Goal: Task Accomplishment & Management: Manage account settings

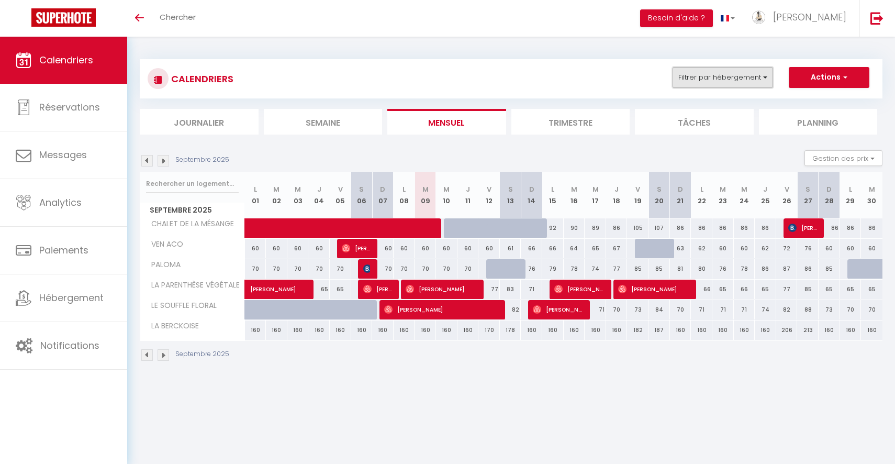
click at [744, 81] on button "Filtrer par hébergement" at bounding box center [722, 77] width 100 height 21
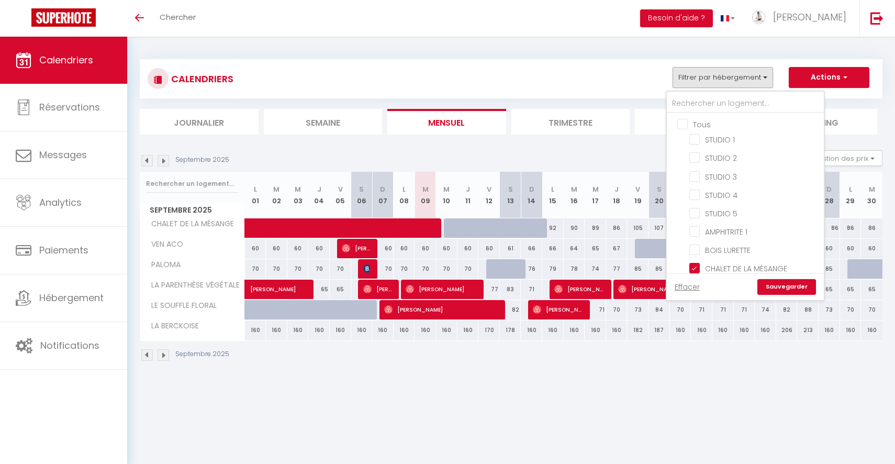
click at [684, 125] on input "Tous" at bounding box center [755, 123] width 157 height 10
checkbox input "true"
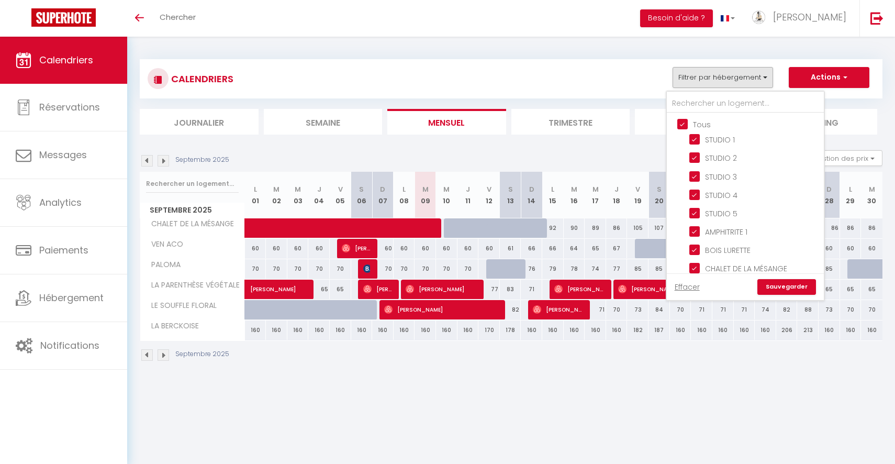
checkbox input "true"
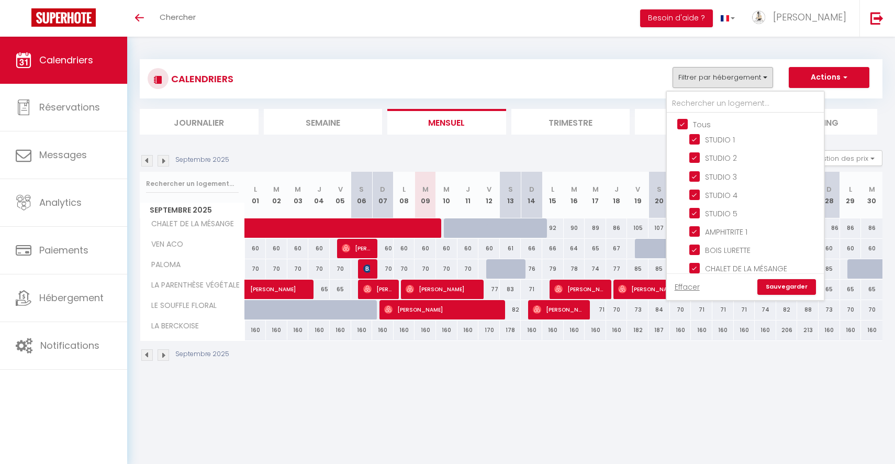
click at [684, 125] on input "Tous" at bounding box center [755, 123] width 157 height 10
checkbox input "false"
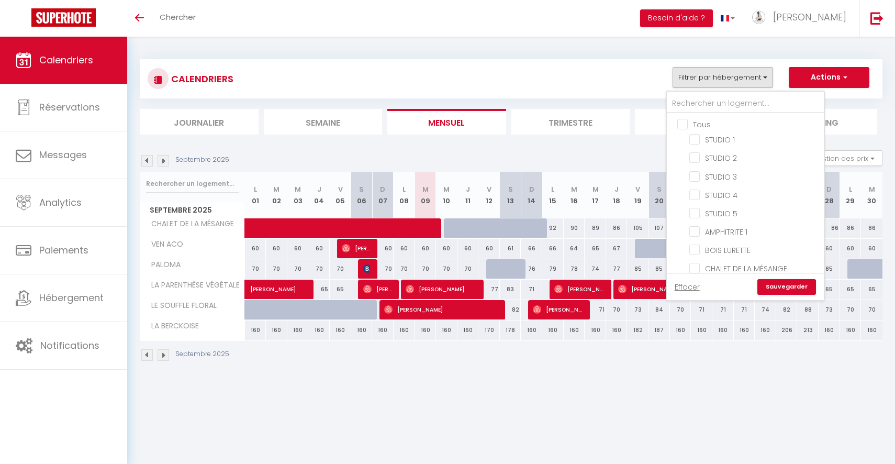
checkbox input "false"
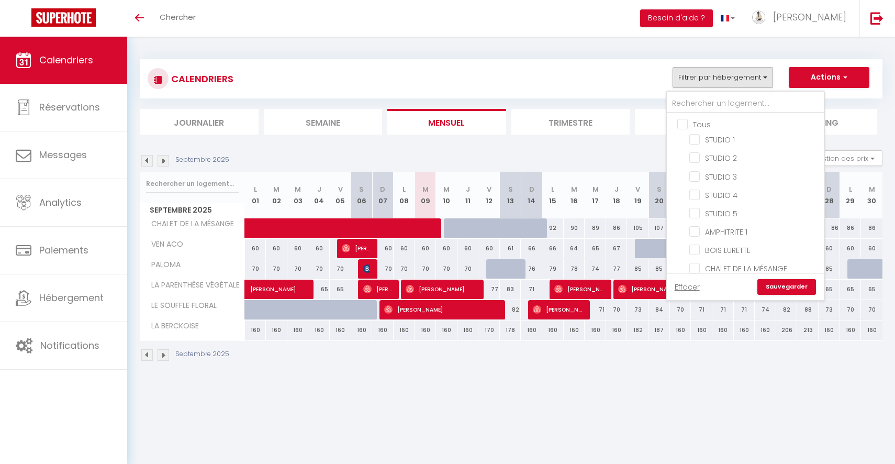
checkbox input "false"
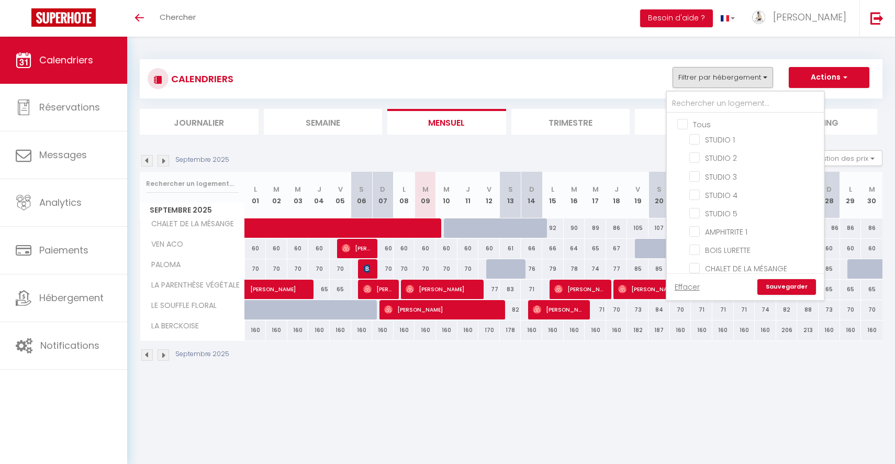
checkbox input "false"
click at [699, 158] on input "AMPHITRITE 1" at bounding box center [754, 158] width 131 height 10
checkbox input "true"
click at [699, 173] on input "BOIS LURETTE" at bounding box center [754, 176] width 131 height 10
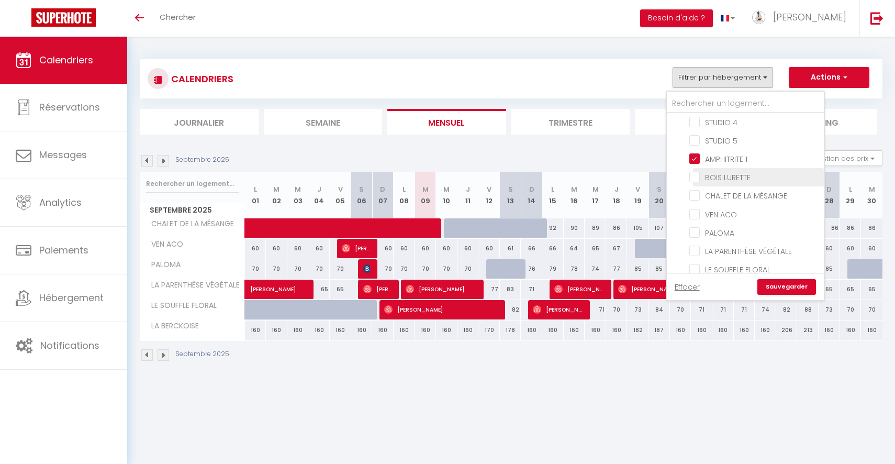
checkbox input "true"
click at [695, 230] on input "PALOMA" at bounding box center [754, 232] width 131 height 10
checkbox input "true"
click at [790, 285] on link "Sauvegarder" at bounding box center [786, 287] width 59 height 16
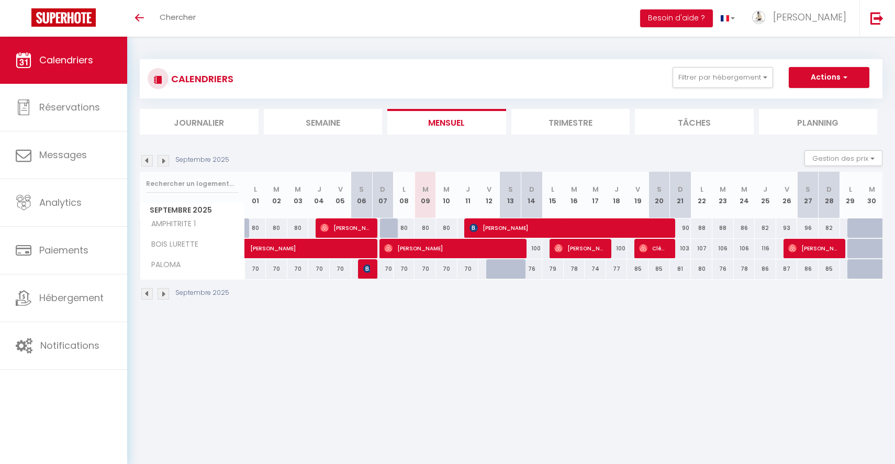
click at [168, 157] on img at bounding box center [163, 161] width 12 height 12
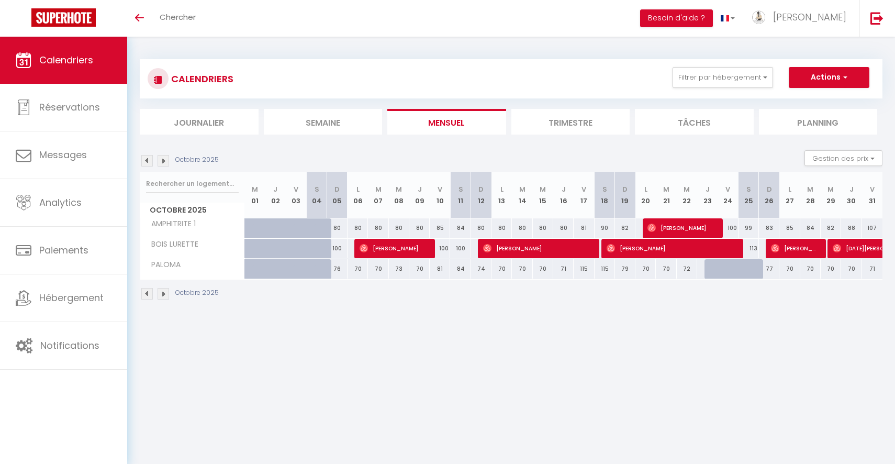
click at [161, 159] on img at bounding box center [163, 161] width 12 height 12
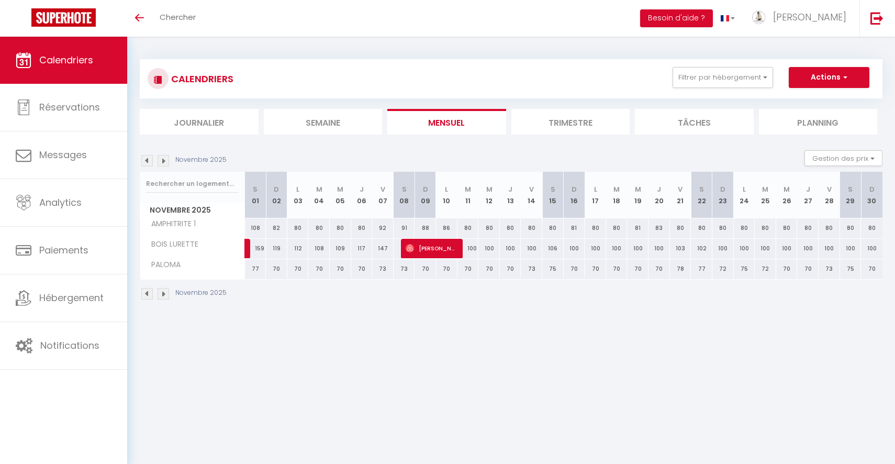
click at [148, 159] on img at bounding box center [147, 161] width 12 height 12
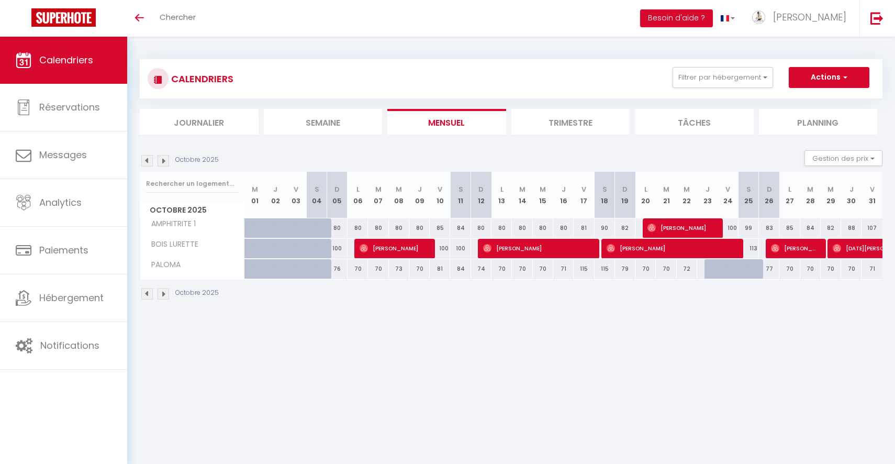
click at [149, 162] on img at bounding box center [147, 161] width 12 height 12
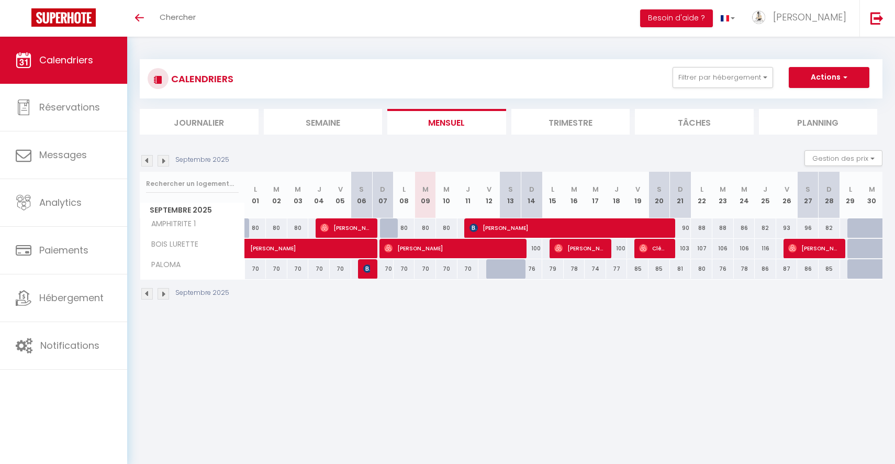
click at [163, 162] on img at bounding box center [163, 161] width 12 height 12
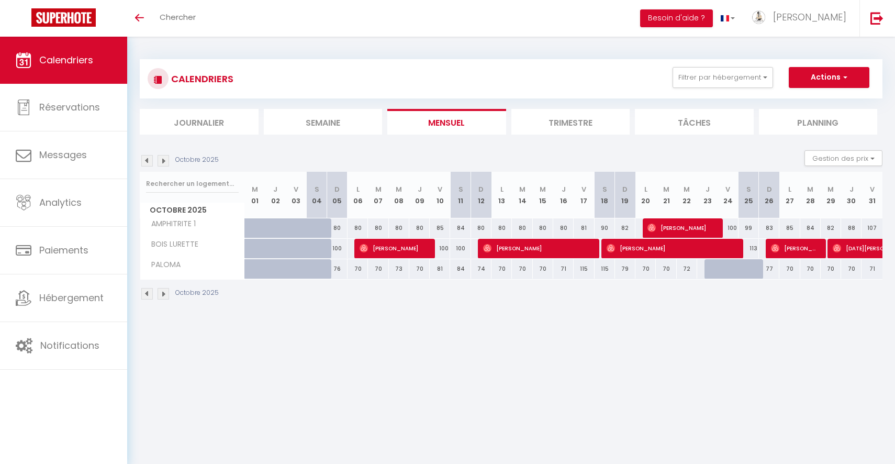
click at [148, 162] on img at bounding box center [147, 161] width 12 height 12
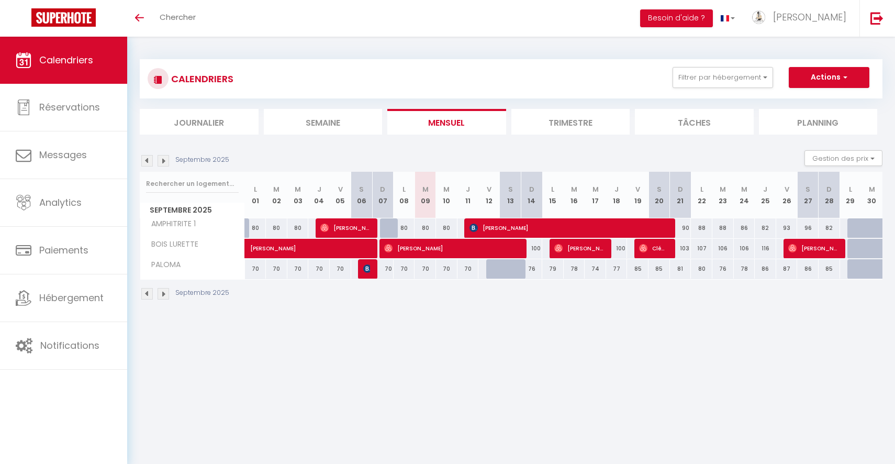
click at [166, 162] on img at bounding box center [163, 161] width 12 height 12
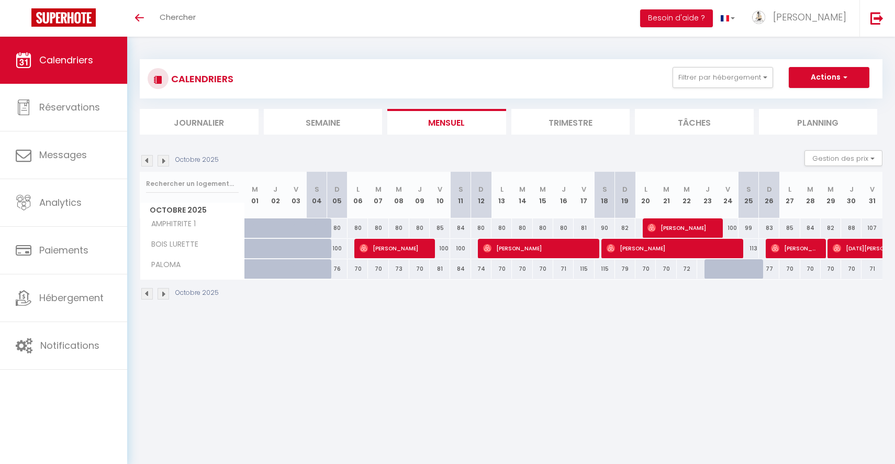
click at [163, 161] on img at bounding box center [163, 161] width 12 height 12
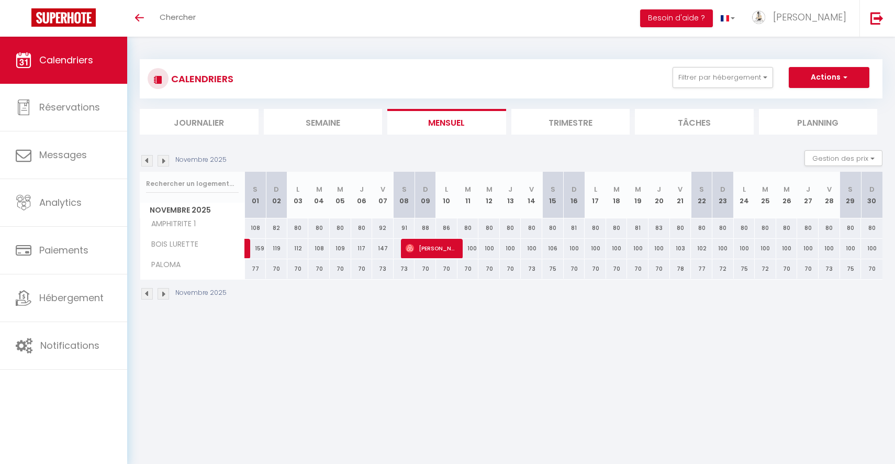
click at [163, 161] on img at bounding box center [163, 161] width 12 height 12
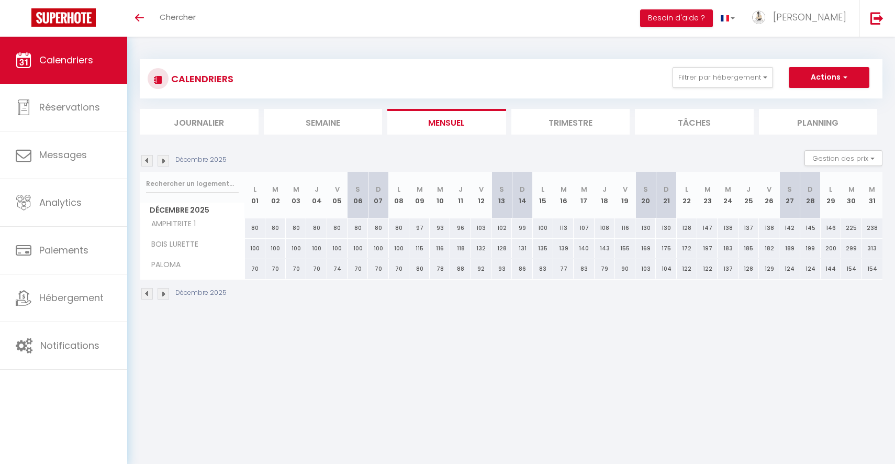
click at [163, 161] on img at bounding box center [163, 161] width 12 height 12
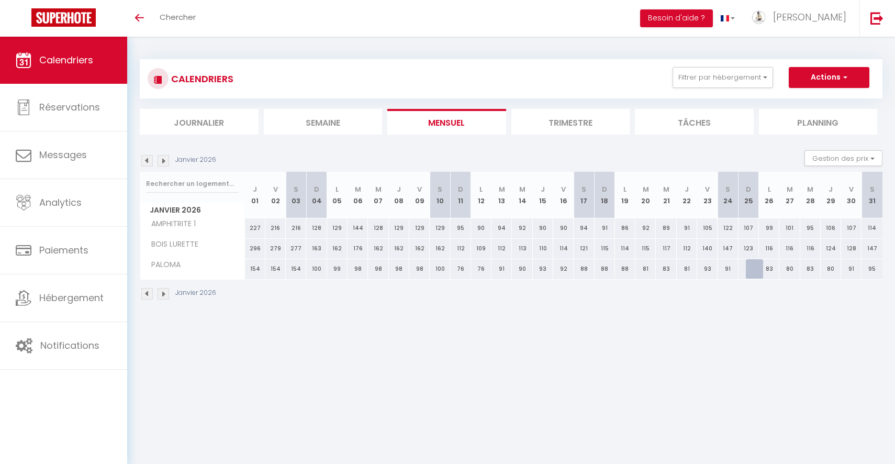
click at [147, 160] on img at bounding box center [147, 161] width 12 height 12
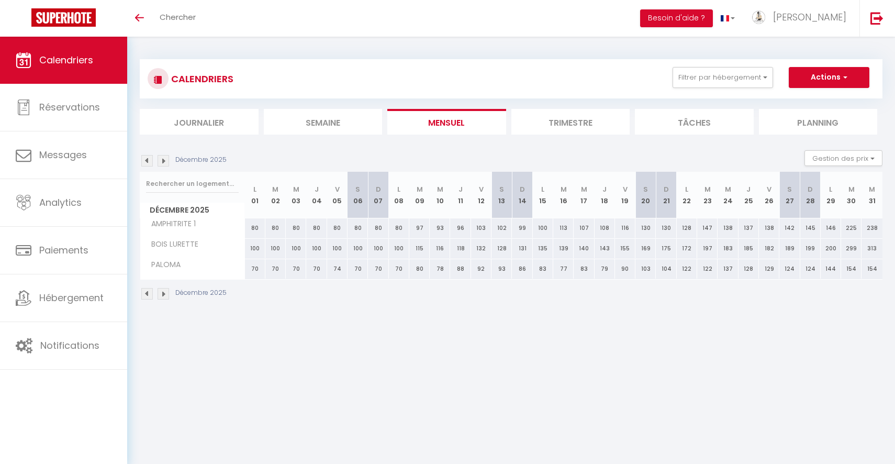
click at [147, 160] on img at bounding box center [147, 161] width 12 height 12
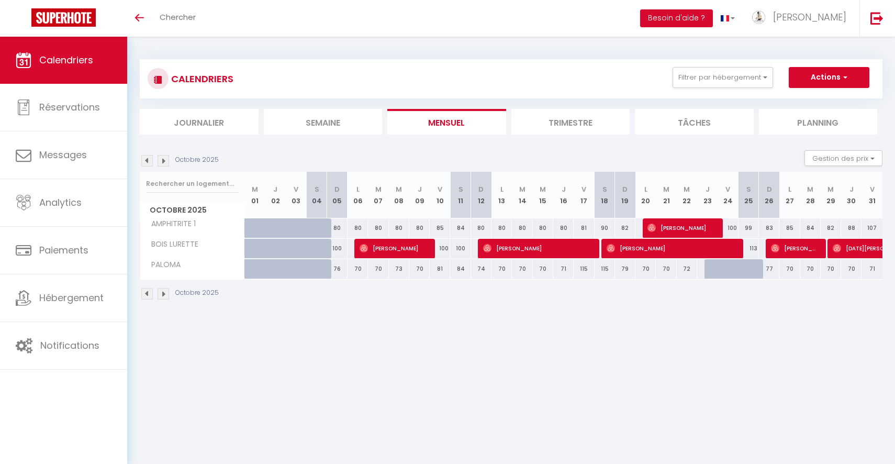
click at [147, 160] on img at bounding box center [147, 161] width 12 height 12
select select
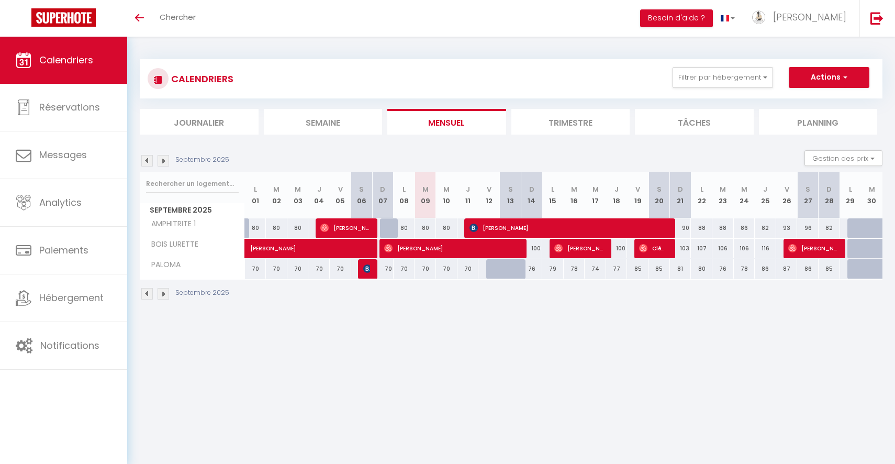
click at [851, 224] on div at bounding box center [857, 228] width 21 height 20
type input "80"
select select "1"
type input "Lun 29 Septembre 2025"
type input "[DATE]"
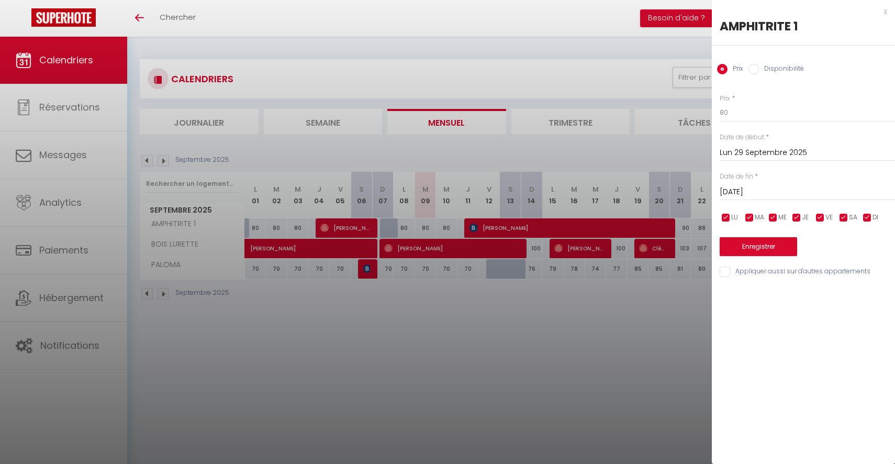
click at [758, 69] on input "Disponibilité" at bounding box center [753, 69] width 10 height 10
radio input "true"
radio input "false"
click at [756, 188] on input "[DATE]" at bounding box center [806, 193] width 175 height 14
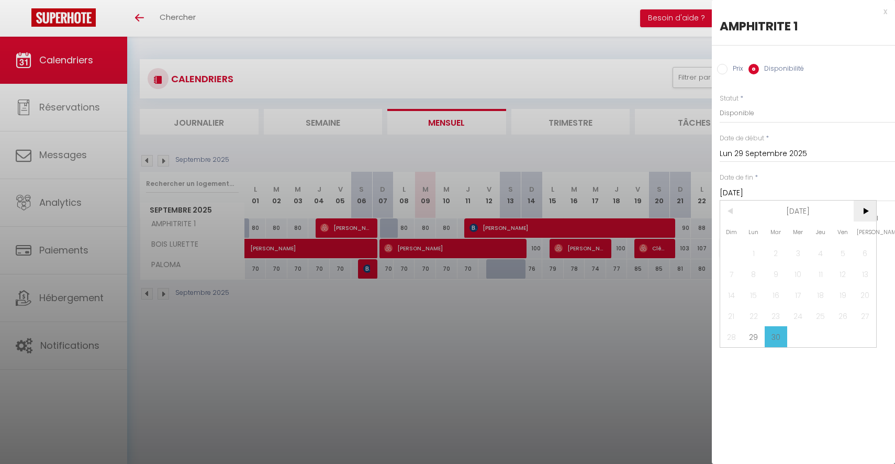
click at [871, 212] on span ">" at bounding box center [864, 210] width 22 height 21
click at [738, 274] on span "5" at bounding box center [731, 273] width 22 height 21
type input "Dim 05 Octobre 2025"
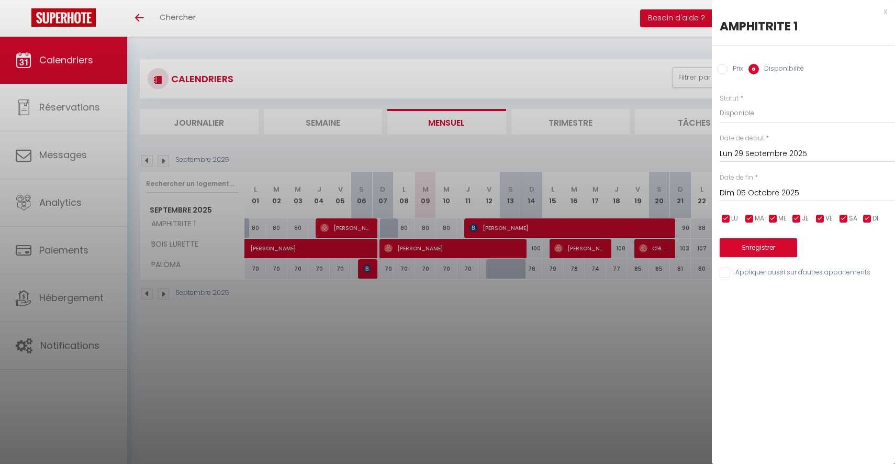
click at [742, 276] on input "Appliquer aussi sur d'autres appartements" at bounding box center [806, 272] width 175 height 10
checkbox input "false"
click at [766, 17] on div "x" at bounding box center [799, 11] width 175 height 13
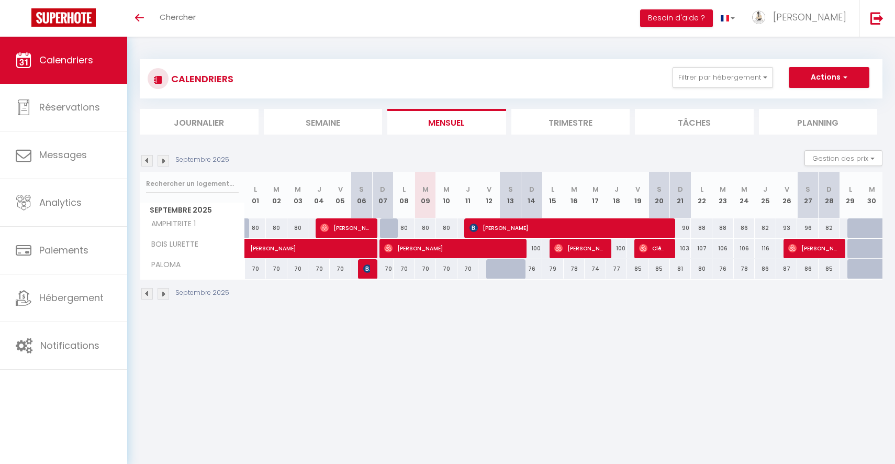
click at [853, 230] on div at bounding box center [857, 228] width 21 height 20
select select "1"
type input "Lun 29 Septembre 2025"
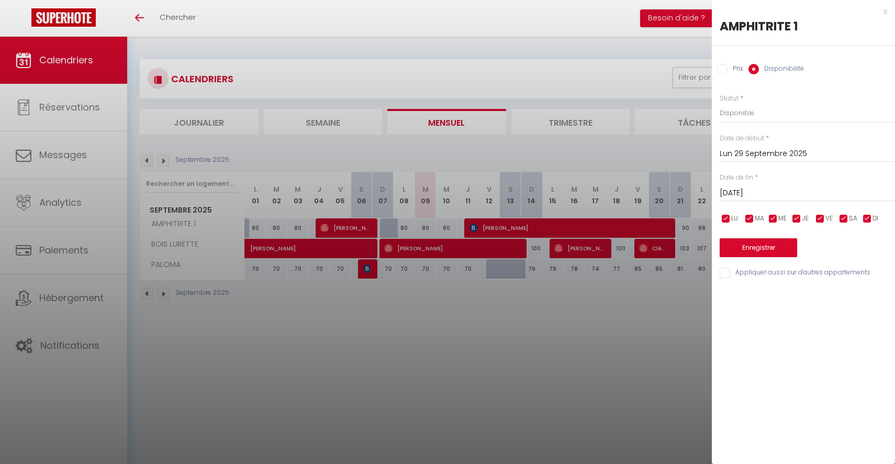
click at [752, 196] on input "[DATE]" at bounding box center [806, 193] width 175 height 14
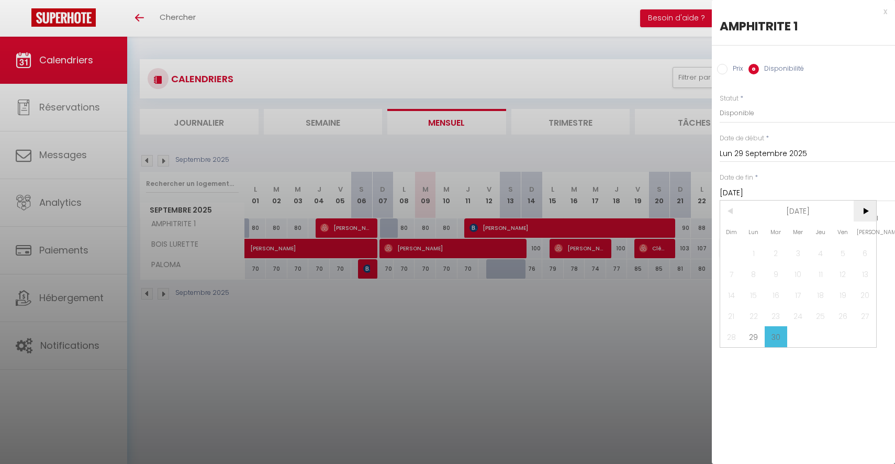
click at [868, 211] on span ">" at bounding box center [864, 210] width 22 height 21
click at [737, 270] on span "5" at bounding box center [731, 273] width 22 height 21
type input "Dim 05 Octobre 2025"
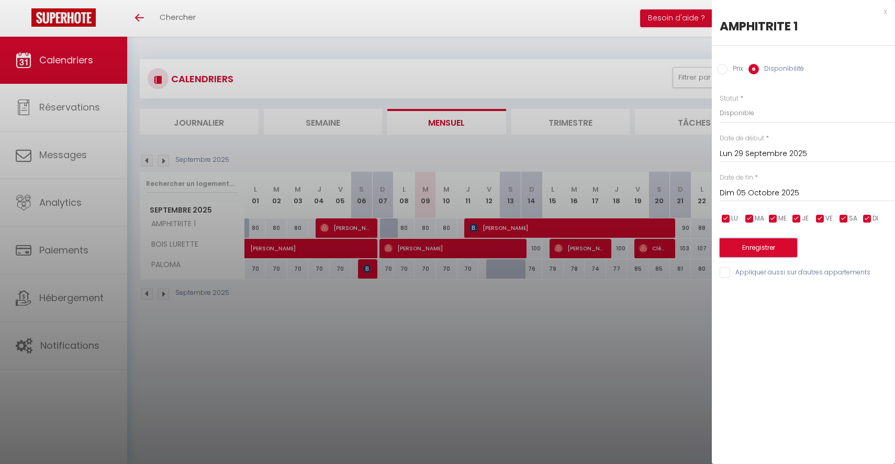
click at [749, 247] on button "Enregistrer" at bounding box center [757, 247] width 77 height 19
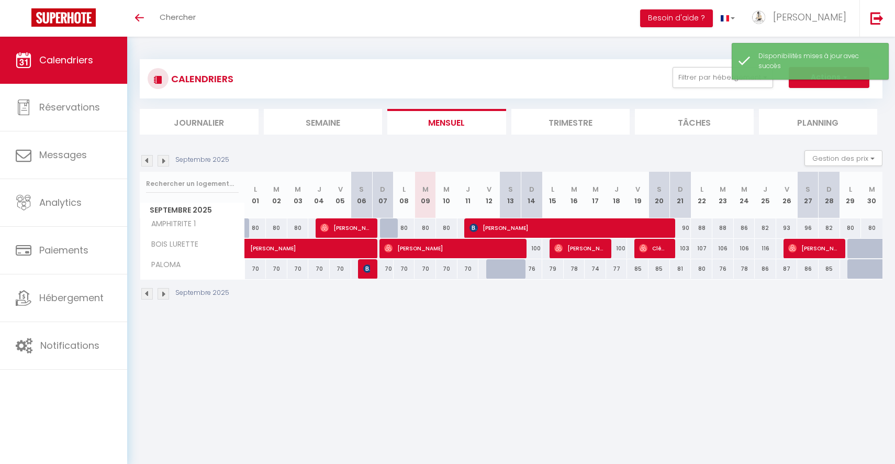
click at [852, 248] on div at bounding box center [857, 249] width 21 height 20
select select "1"
type input "Lun 29 Septembre 2025"
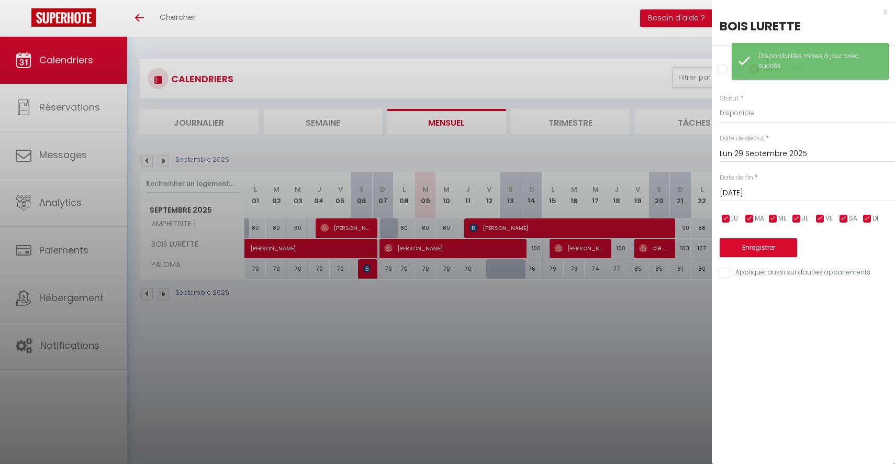
click at [746, 190] on input "[DATE]" at bounding box center [806, 193] width 175 height 14
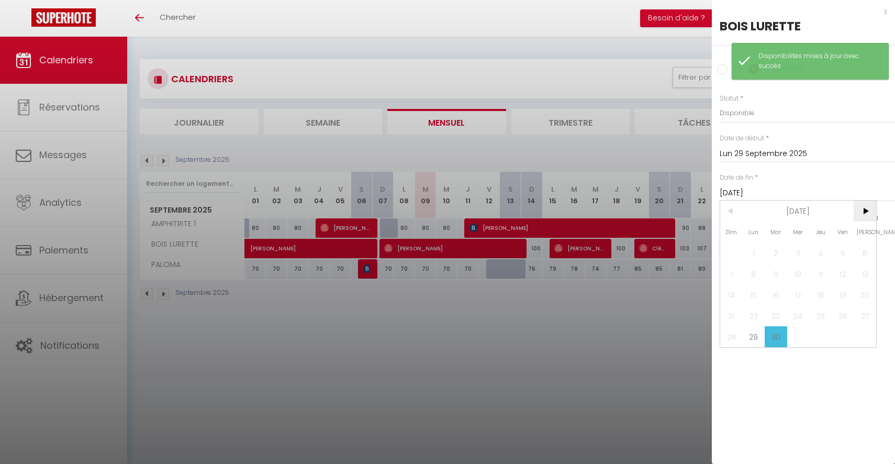
click at [861, 209] on span ">" at bounding box center [864, 210] width 22 height 21
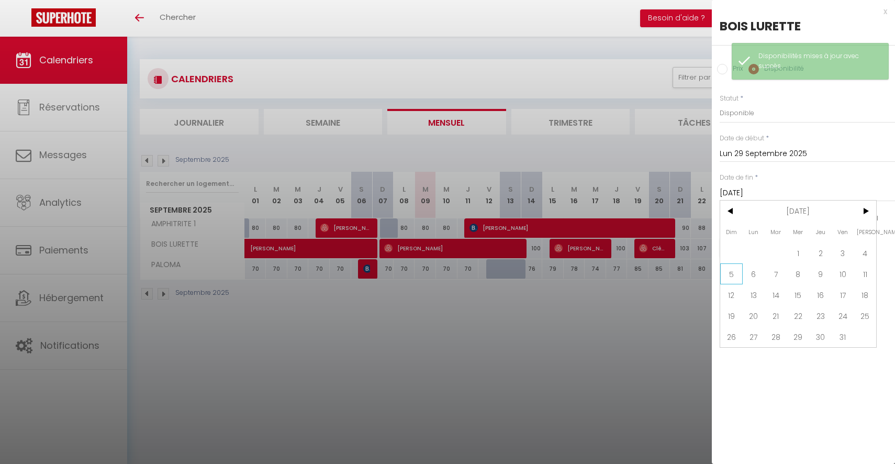
click at [732, 274] on span "5" at bounding box center [731, 273] width 22 height 21
type input "Dim 05 Octobre 2025"
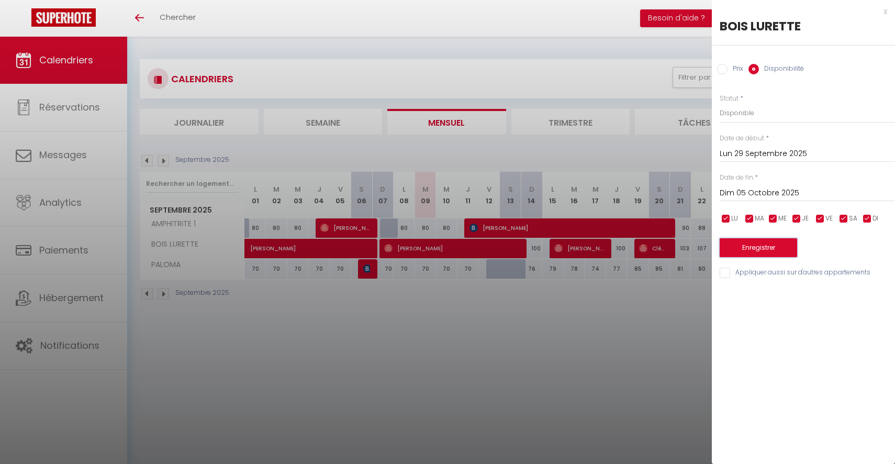
click at [752, 252] on button "Enregistrer" at bounding box center [757, 247] width 77 height 19
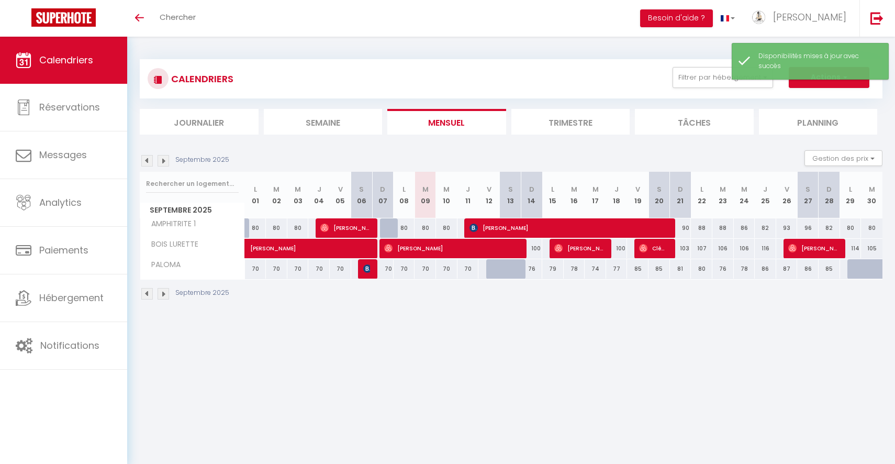
click at [853, 269] on div at bounding box center [857, 269] width 21 height 20
select select "1"
type input "Lun 29 Septembre 2025"
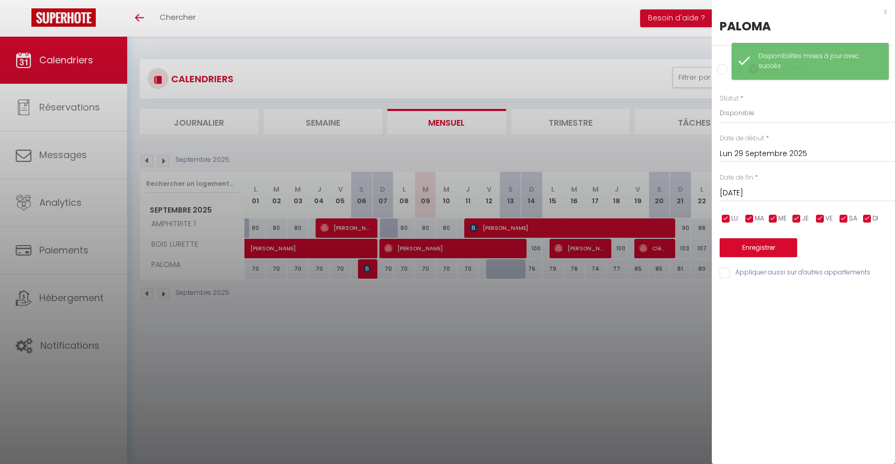
click at [750, 189] on input "[DATE]" at bounding box center [806, 193] width 175 height 14
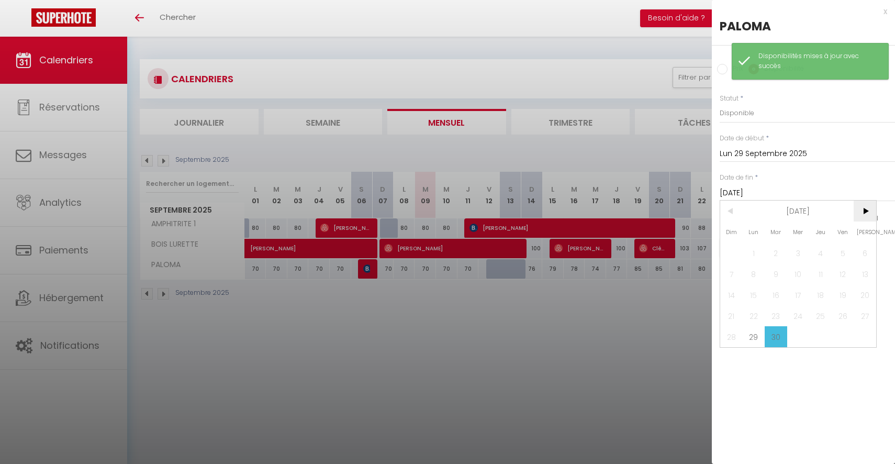
click at [858, 212] on span ">" at bounding box center [864, 210] width 22 height 21
click at [727, 270] on span "5" at bounding box center [731, 273] width 22 height 21
type input "Dim 05 Octobre 2025"
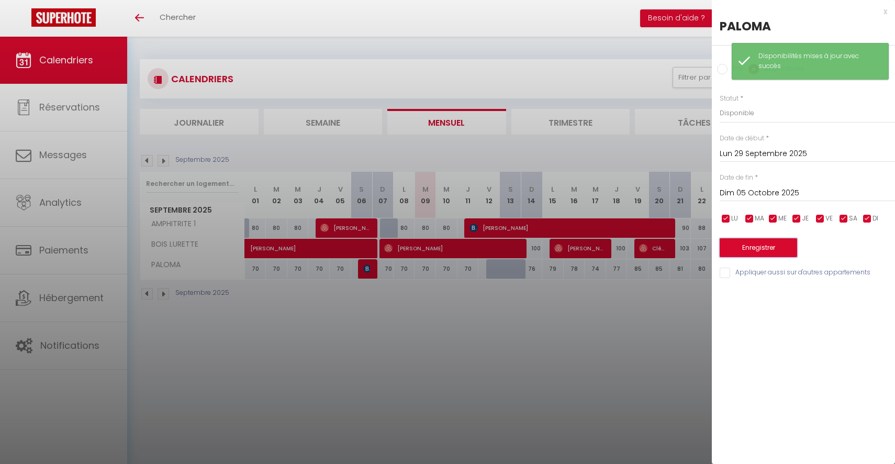
click at [756, 246] on button "Enregistrer" at bounding box center [757, 247] width 77 height 19
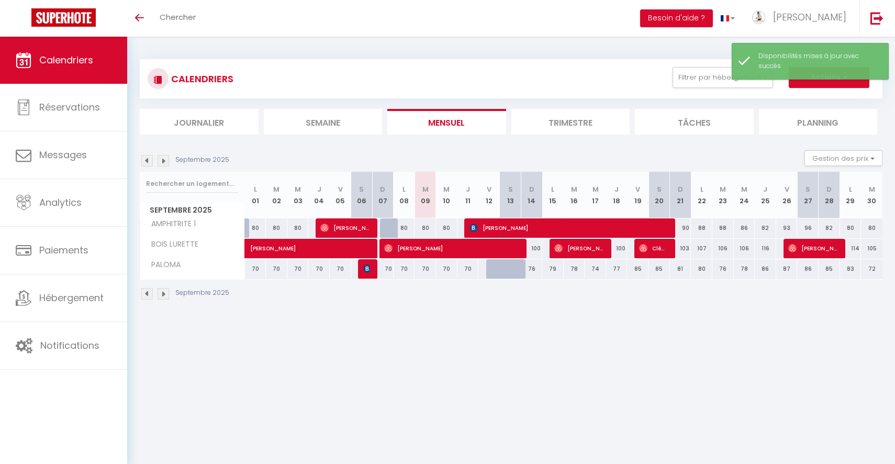
click at [165, 156] on img at bounding box center [163, 161] width 12 height 12
